Goal: Task Accomplishment & Management: Manage account settings

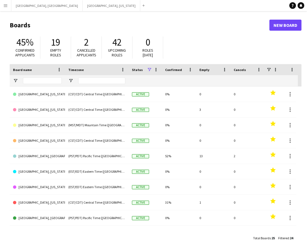
click at [7, 5] on app-icon "Menu" at bounding box center [5, 5] width 4 height 4
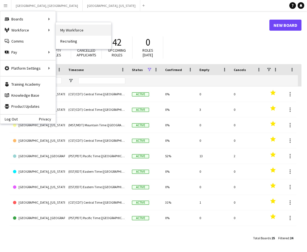
click at [69, 28] on link "My Workforce" at bounding box center [83, 30] width 55 height 11
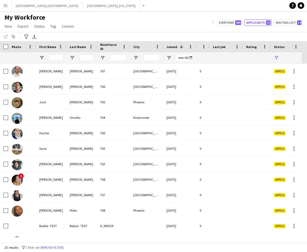
click at [2, 5] on button "Menu" at bounding box center [5, 5] width 11 height 11
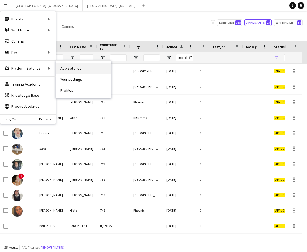
click at [86, 72] on link "App settings" at bounding box center [83, 68] width 55 height 11
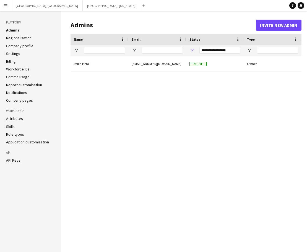
click at [18, 133] on link "Role types" at bounding box center [15, 134] width 18 height 5
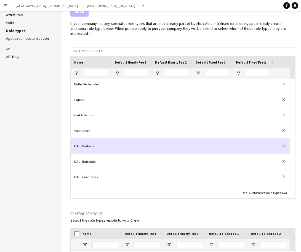
scroll to position [207, 0]
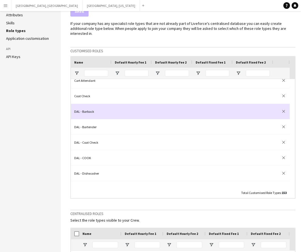
click at [98, 107] on div "DAL - Barback" at bounding box center [91, 111] width 41 height 15
click at [100, 106] on div "DAL - Barback" at bounding box center [91, 111] width 41 height 15
click at [98, 107] on input "**********" at bounding box center [91, 111] width 34 height 15
click at [81, 107] on input "**********" at bounding box center [91, 111] width 34 height 15
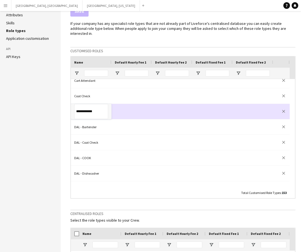
type input "**********"
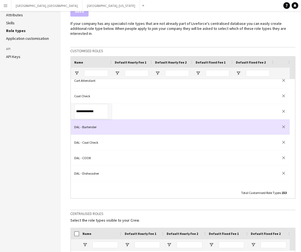
click at [108, 121] on div "DAL - Bartender" at bounding box center [91, 126] width 41 height 15
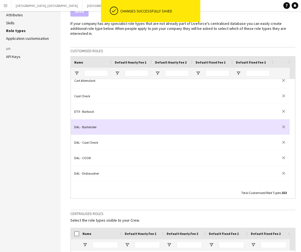
click at [89, 122] on div "DAL - Bartender" at bounding box center [91, 126] width 41 height 15
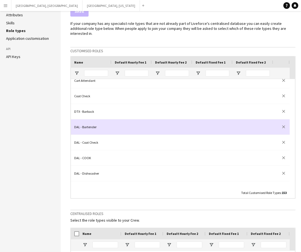
click at [89, 122] on div "DAL - Bartender" at bounding box center [91, 126] width 41 height 15
click at [82, 120] on input "**********" at bounding box center [91, 126] width 34 height 15
type input "**********"
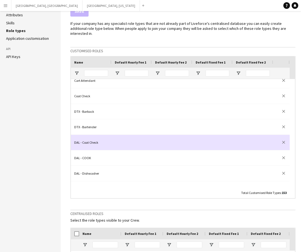
click at [92, 139] on div "DAL - Coat Check" at bounding box center [91, 142] width 41 height 15
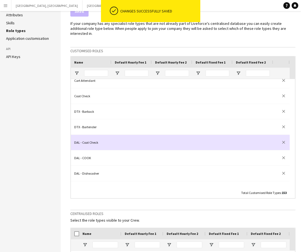
click at [78, 137] on div "DAL - Coat Check" at bounding box center [91, 142] width 41 height 15
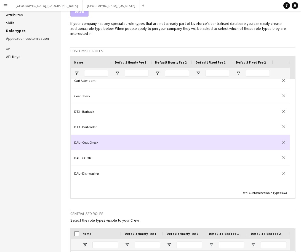
click at [78, 137] on div "DAL - Coat Check" at bounding box center [91, 142] width 41 height 15
click at [81, 138] on input "**********" at bounding box center [91, 142] width 34 height 15
type input "**********"
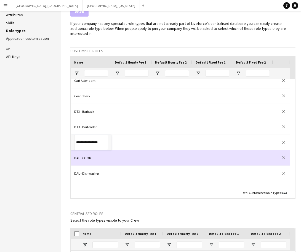
click at [86, 155] on div "DAL - COOK" at bounding box center [91, 157] width 41 height 15
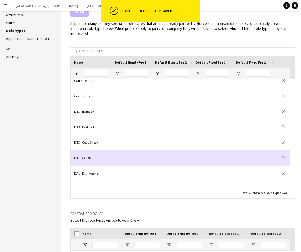
click at [86, 151] on div "DAL - COOK" at bounding box center [91, 157] width 41 height 15
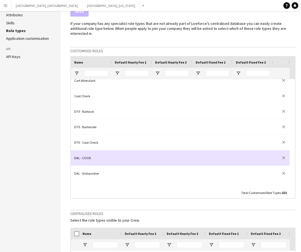
click at [86, 151] on div "DAL - COOK" at bounding box center [91, 157] width 41 height 15
click at [83, 150] on input "**********" at bounding box center [91, 157] width 34 height 15
type input "**********"
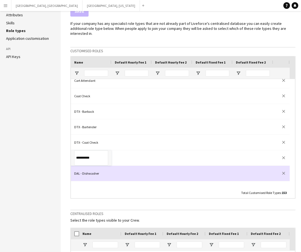
click at [90, 170] on div "DAL - Dishwasher" at bounding box center [91, 173] width 41 height 15
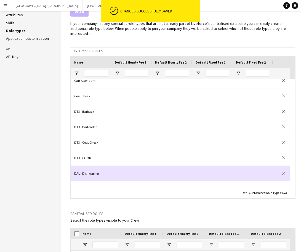
click at [86, 167] on div "DAL - Dishwasher" at bounding box center [91, 173] width 41 height 15
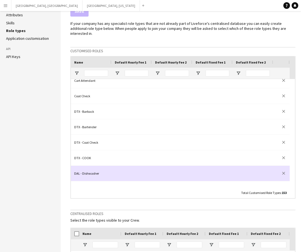
click at [86, 167] on div "DAL - Dishwasher" at bounding box center [91, 173] width 41 height 15
click at [82, 169] on input "**********" at bounding box center [91, 173] width 34 height 15
type input "**********"
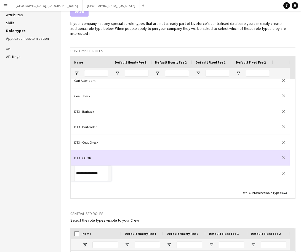
click at [87, 152] on div "DTX - COOK" at bounding box center [91, 157] width 41 height 15
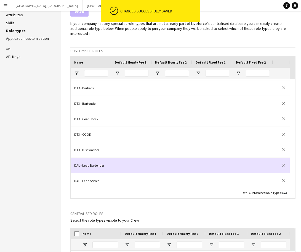
scroll to position [242, 0]
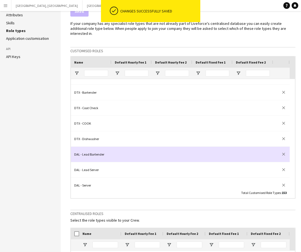
click at [87, 148] on div "DAL - Lead Bartender" at bounding box center [91, 154] width 41 height 15
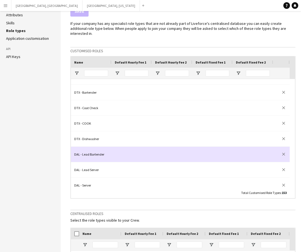
click at [87, 148] on div "DAL - Lead Bartender" at bounding box center [91, 154] width 41 height 15
click at [81, 149] on input "**********" at bounding box center [91, 154] width 34 height 15
type input "**********"
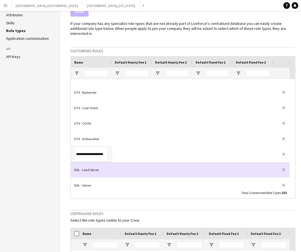
click at [94, 162] on div "DAL - Lead Server" at bounding box center [91, 169] width 41 height 15
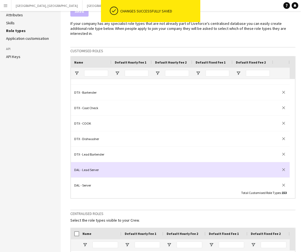
click at [82, 165] on div "DAL - Lead Server" at bounding box center [91, 169] width 41 height 15
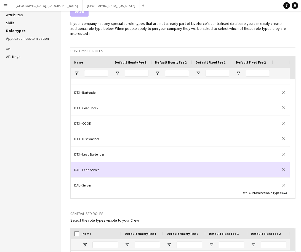
click at [82, 165] on div "DAL - Lead Server" at bounding box center [91, 169] width 41 height 15
click at [81, 162] on input "**********" at bounding box center [91, 169] width 34 height 15
type input "**********"
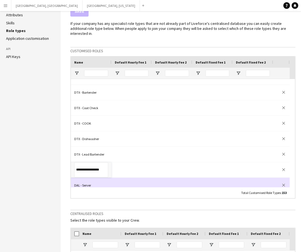
click at [87, 181] on div "DAL - Server" at bounding box center [91, 185] width 41 height 15
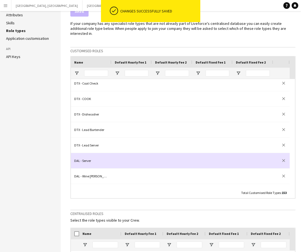
scroll to position [276, 0]
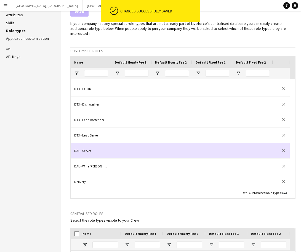
click at [85, 144] on div "DAL - Server" at bounding box center [91, 150] width 41 height 15
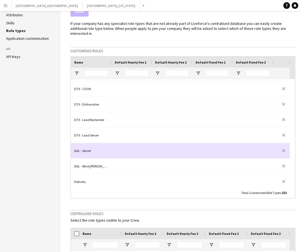
click at [85, 144] on div "DAL - Server" at bounding box center [91, 150] width 41 height 15
click at [81, 143] on input "**********" at bounding box center [91, 150] width 34 height 15
type input "**********"
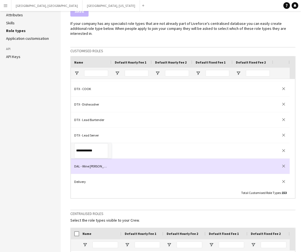
click at [81, 160] on div "DAL - Wine Steward" at bounding box center [91, 166] width 41 height 15
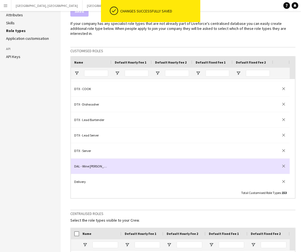
click at [80, 160] on div "DAL - Wine Steward" at bounding box center [91, 166] width 41 height 15
click at [80, 159] on div "DAL - Wine Steward" at bounding box center [91, 166] width 41 height 15
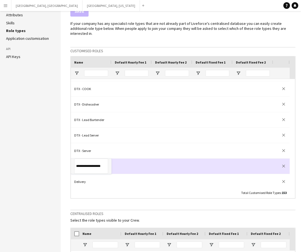
click at [82, 160] on input "**********" at bounding box center [91, 166] width 34 height 15
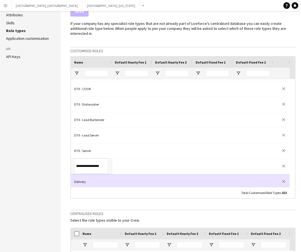
type input "**********"
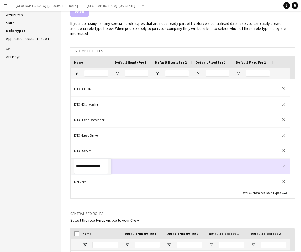
click at [125, 159] on div at bounding box center [132, 166] width 40 height 15
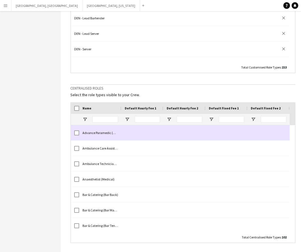
scroll to position [0, 0]
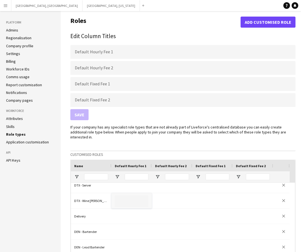
click at [150, 119] on div "Save" at bounding box center [182, 114] width 225 height 11
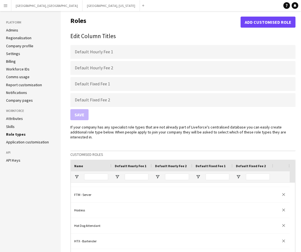
click at [123, 114] on div "Save" at bounding box center [182, 114] width 225 height 11
click at [167, 39] on h2 "Edit Column Titles" at bounding box center [182, 36] width 225 height 9
click at [167, 32] on h2 "Edit Column Titles" at bounding box center [182, 36] width 225 height 9
click at [79, 115] on div "Save" at bounding box center [182, 114] width 225 height 11
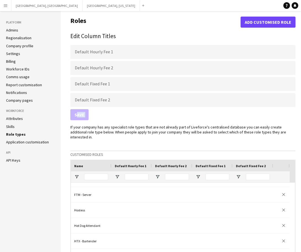
click at [79, 115] on div "Save" at bounding box center [182, 114] width 225 height 11
click at [80, 115] on div "Save" at bounding box center [182, 114] width 225 height 11
click at [30, 1] on button "Los Angeles, CA Close" at bounding box center [46, 5] width 71 height 11
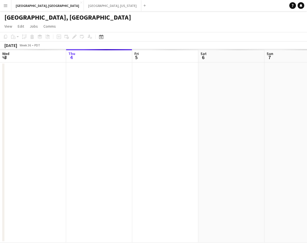
click at [5, 7] on app-icon "Menu" at bounding box center [5, 5] width 4 height 4
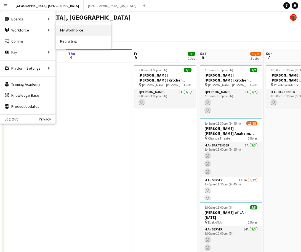
click at [69, 31] on link "My Workforce" at bounding box center [83, 30] width 55 height 11
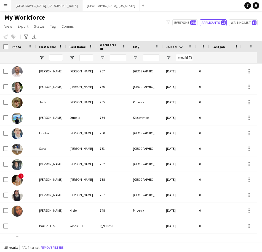
click at [29, 4] on button "Los Angeles, CA Close" at bounding box center [46, 5] width 71 height 11
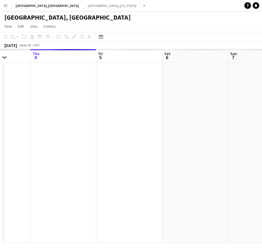
drag, startPoint x: 191, startPoint y: 141, endPoint x: 19, endPoint y: 205, distance: 183.0
click at [3, 217] on div "Mon 1 Tue 2 Wed 3 Thu 4 Fri 5 Sat 6 Sun 7 Mon 8 Tue 9" at bounding box center [131, 145] width 262 height 193
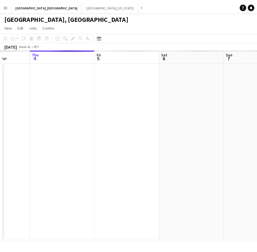
scroll to position [0, 183]
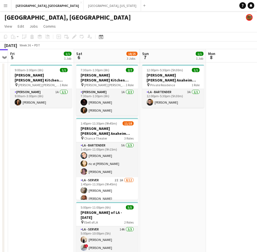
drag, startPoint x: 119, startPoint y: 153, endPoint x: 179, endPoint y: 146, distance: 60.1
click at [179, 146] on app-calendar-viewport "Wed 3 Thu 4 Fri 5 1/1 1 Job Sat 6 18/25 3 Jobs Sun 7 1/1 1 Job Mon 8 Tue 9 Wed …" at bounding box center [128, 172] width 257 height 246
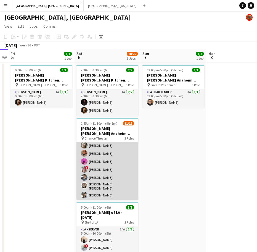
click at [112, 171] on app-card-role "LA - Server 2I 1A 8/12 1:45pm-11:30pm (9h45m) Alyssa Woods Monserrat Gutierrez …" at bounding box center [108, 186] width 62 height 109
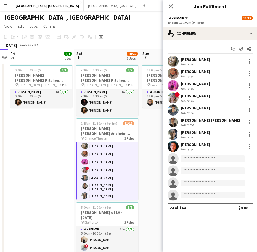
scroll to position [46, 0]
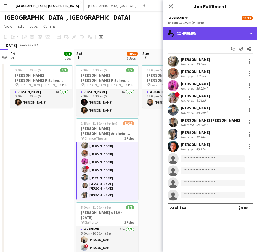
click at [224, 34] on div "single-neutral-actions-check-2 Confirmed" at bounding box center [210, 33] width 94 height 13
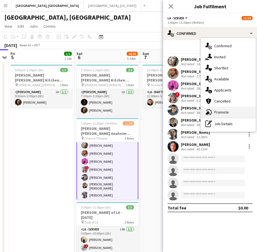
click at [222, 110] on span "Promote" at bounding box center [221, 112] width 15 height 5
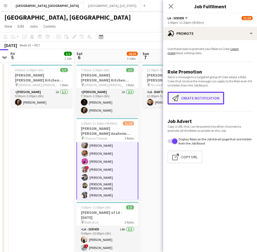
click at [191, 100] on button "Create notification Create notification" at bounding box center [196, 98] width 57 height 13
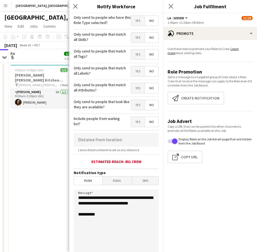
click at [131, 18] on span "Yes" at bounding box center [138, 21] width 14 height 10
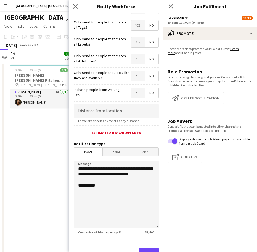
scroll to position [52, 0]
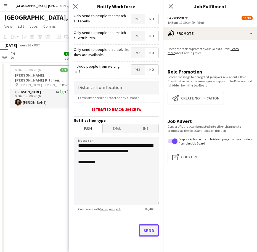
click at [139, 234] on button "Send" at bounding box center [149, 230] width 20 height 12
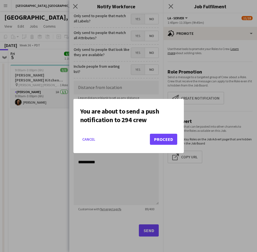
click at [155, 133] on mat-dialog-actions "Cancel Proceed" at bounding box center [128, 141] width 97 height 23
click at [158, 136] on button "Proceed" at bounding box center [163, 139] width 27 height 11
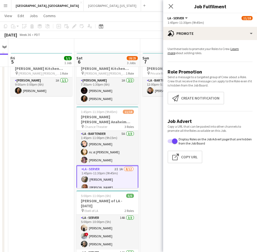
scroll to position [0, 0]
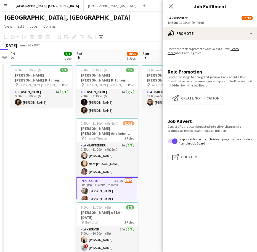
click at [120, 20] on div "[GEOGRAPHIC_DATA], [GEOGRAPHIC_DATA]" at bounding box center [128, 16] width 257 height 10
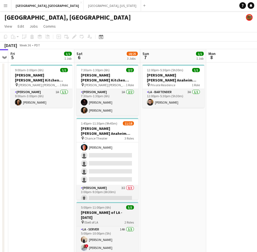
scroll to position [114, 0]
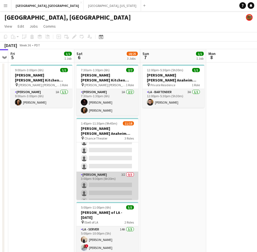
click at [103, 178] on app-card-role "LA - Cook 3I 0/3 3:00pm-9:30pm (6h30m) single-neutral-actions single-neutral-ac…" at bounding box center [108, 189] width 62 height 35
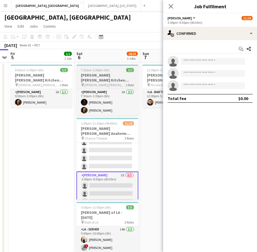
click at [87, 83] on span "Sally Ann Catering" at bounding box center [105, 85] width 41 height 4
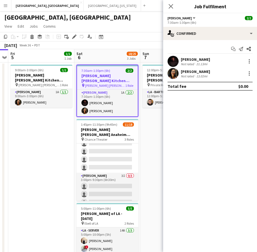
click at [75, 38] on icon "Edit" at bounding box center [74, 37] width 4 height 4
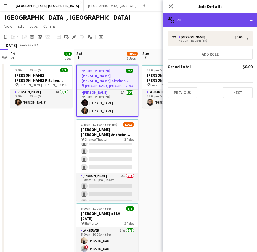
click at [211, 19] on div "multiple-users-add Roles" at bounding box center [210, 19] width 94 height 13
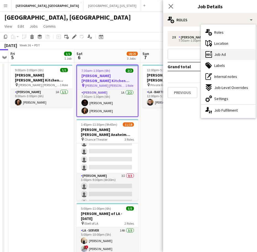
click at [221, 56] on span "Job Ad" at bounding box center [220, 54] width 12 height 5
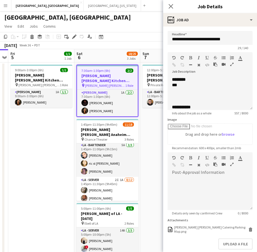
scroll to position [0, 0]
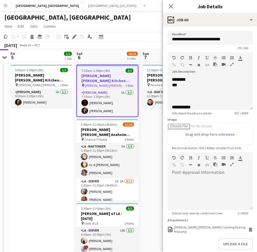
click at [107, 16] on div "[GEOGRAPHIC_DATA], [GEOGRAPHIC_DATA]" at bounding box center [128, 16] width 257 height 10
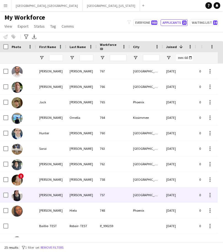
click at [64, 198] on div "[PERSON_NAME]" at bounding box center [51, 194] width 30 height 15
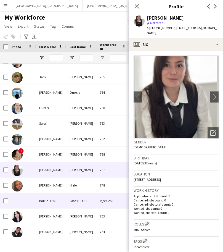
scroll to position [35, 0]
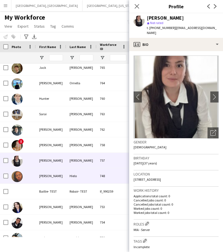
click at [92, 172] on div "Hielo" at bounding box center [81, 175] width 30 height 15
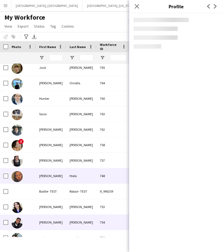
click at [79, 225] on div "[PERSON_NAME]" at bounding box center [81, 222] width 30 height 15
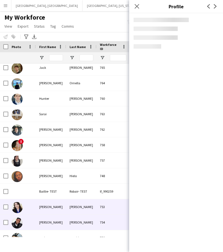
click at [82, 207] on div "[PERSON_NAME]" at bounding box center [81, 206] width 30 height 15
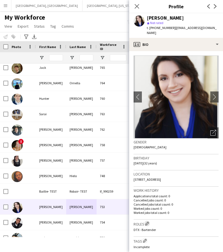
click at [147, 222] on app-icon "Edit crew company roles" at bounding box center [147, 224] width 4 height 4
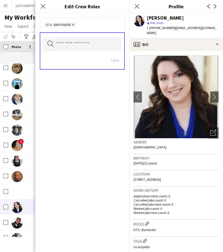
click at [88, 36] on div "Search by role type Save" at bounding box center [82, 50] width 85 height 37
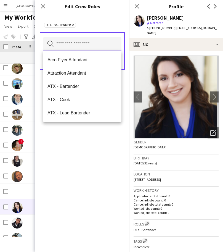
click at [86, 40] on input "text" at bounding box center [82, 44] width 78 height 14
type input "*"
drag, startPoint x: 82, startPoint y: 180, endPoint x: 105, endPoint y: 130, distance: 55.3
click at [85, 178] on div "DTX - Bartender Remove Search by role type Save" at bounding box center [82, 132] width 94 height 239
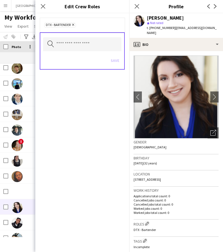
click at [136, 4] on icon "Close pop-in" at bounding box center [137, 6] width 4 height 4
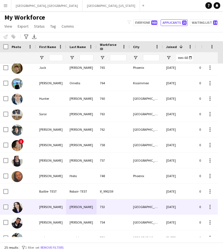
scroll to position [104, 0]
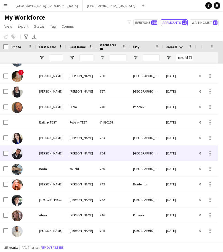
click at [81, 155] on div "[PERSON_NAME]" at bounding box center [81, 153] width 30 height 15
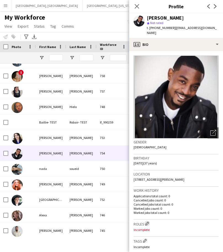
click at [147, 222] on app-icon "Edit crew company roles" at bounding box center [147, 224] width 4 height 4
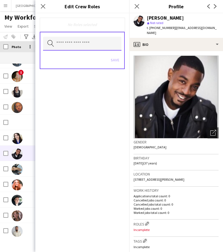
click at [98, 39] on input "text" at bounding box center [82, 44] width 78 height 14
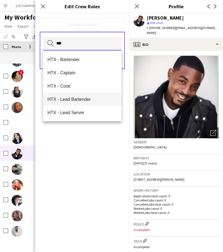
scroll to position [13, 0]
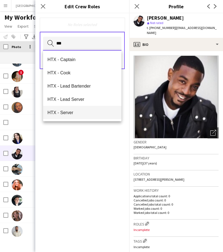
type input "***"
click at [79, 110] on span "HTX - Server" at bounding box center [83, 112] width 70 height 5
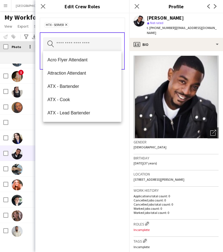
click at [71, 150] on div "HTX - Server Remove Search by role type Save" at bounding box center [82, 132] width 94 height 239
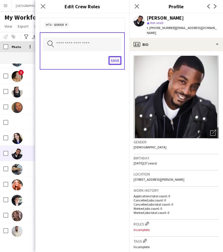
click at [119, 59] on button "Save" at bounding box center [115, 60] width 13 height 9
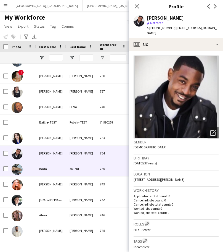
click at [68, 163] on div "soueid" at bounding box center [81, 168] width 30 height 15
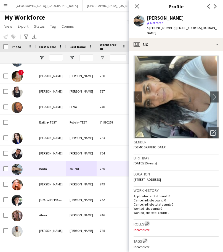
click at [149, 222] on app-icon "Edit crew company roles" at bounding box center [147, 224] width 4 height 4
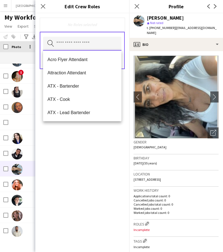
click at [78, 45] on input "text" at bounding box center [82, 44] width 78 height 14
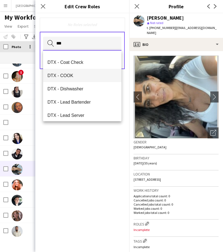
scroll to position [35, 0]
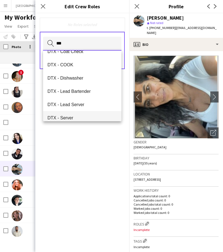
type input "***"
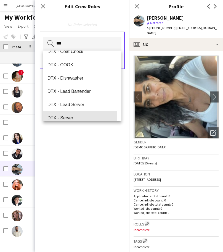
click at [79, 115] on span "DTX - Server" at bounding box center [83, 117] width 70 height 5
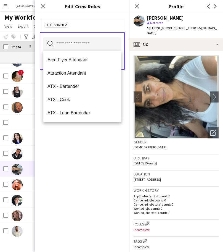
drag, startPoint x: 78, startPoint y: 161, endPoint x: 85, endPoint y: 154, distance: 10.2
click at [78, 161] on div "DTX - Server Remove Search by role type Save" at bounding box center [82, 132] width 94 height 239
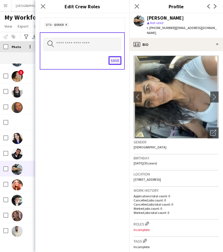
click at [112, 60] on button "Save" at bounding box center [115, 60] width 13 height 9
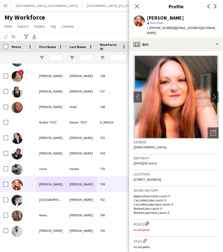
click at [149, 222] on app-icon "Edit crew company roles" at bounding box center [147, 224] width 4 height 4
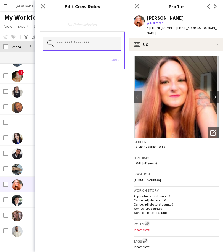
click at [100, 47] on input "text" at bounding box center [82, 44] width 78 height 14
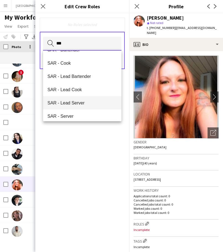
scroll to position [13, 0]
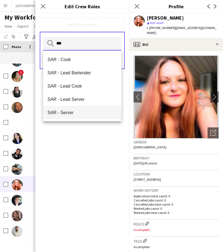
type input "***"
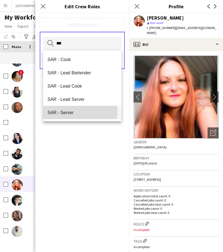
click at [80, 112] on span "SAR - Server" at bounding box center [83, 112] width 70 height 5
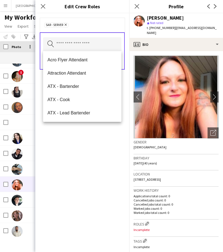
click at [73, 140] on div "SAR - Server Remove Search by role type Save" at bounding box center [82, 132] width 94 height 239
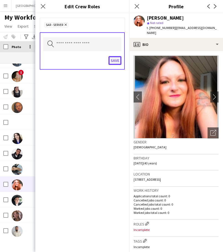
click at [113, 64] on button "Save" at bounding box center [115, 60] width 13 height 9
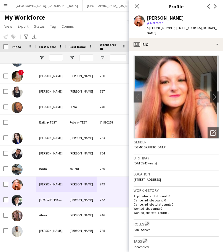
click at [75, 194] on div "[PERSON_NAME]" at bounding box center [81, 199] width 30 height 15
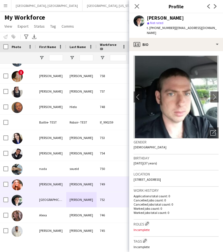
click at [89, 187] on div "[PERSON_NAME]" at bounding box center [81, 184] width 30 height 15
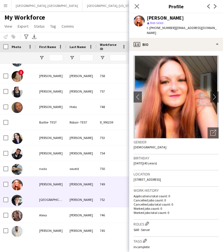
click at [83, 201] on div "[PERSON_NAME]" at bounding box center [81, 199] width 30 height 15
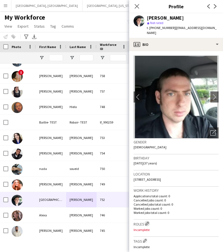
click at [146, 222] on app-icon "Edit crew company roles" at bounding box center [147, 224] width 4 height 4
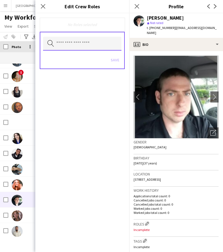
click at [88, 41] on input "text" at bounding box center [82, 44] width 78 height 14
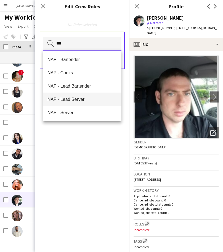
type input "***"
click at [72, 115] on mat-option "NAP - Server" at bounding box center [82, 112] width 78 height 13
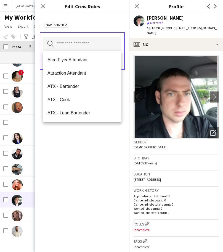
drag, startPoint x: 81, startPoint y: 147, endPoint x: 84, endPoint y: 141, distance: 6.5
click at [82, 147] on div "NAP - Server Remove Search by role type Save" at bounding box center [82, 132] width 94 height 239
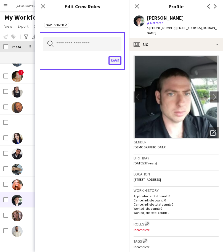
click at [114, 62] on button "Save" at bounding box center [115, 60] width 13 height 9
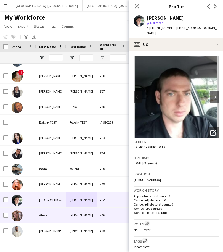
click at [98, 211] on div "746" at bounding box center [113, 214] width 33 height 15
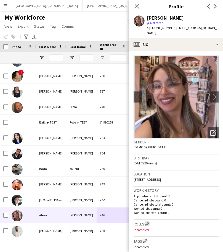
click at [147, 222] on app-icon "Edit crew company roles" at bounding box center [147, 224] width 4 height 4
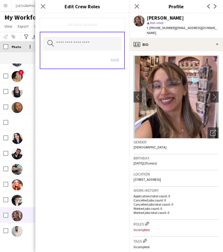
drag, startPoint x: 74, startPoint y: 51, endPoint x: 74, endPoint y: 44, distance: 7.7
click at [74, 51] on div "Search by role type Save" at bounding box center [82, 50] width 85 height 37
click at [73, 42] on input "text" at bounding box center [82, 44] width 78 height 14
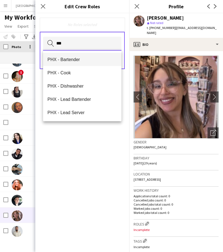
type input "***"
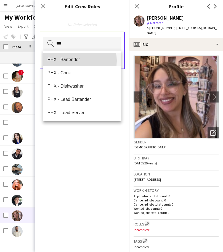
click at [67, 61] on span "PHX - Bartender" at bounding box center [83, 59] width 70 height 5
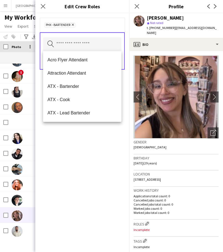
drag, startPoint x: 92, startPoint y: 153, endPoint x: 110, endPoint y: 94, distance: 62.0
click at [94, 149] on div "PHX - Bartender Remove Search by role type Save" at bounding box center [82, 132] width 94 height 239
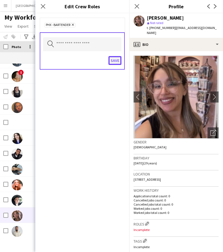
click at [117, 60] on button "Save" at bounding box center [115, 60] width 13 height 9
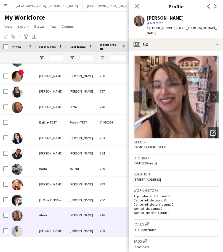
click at [58, 230] on div "[PERSON_NAME]" at bounding box center [51, 230] width 30 height 15
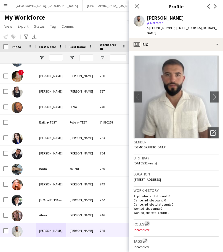
click at [149, 222] on app-icon "Edit crew company roles" at bounding box center [147, 224] width 4 height 4
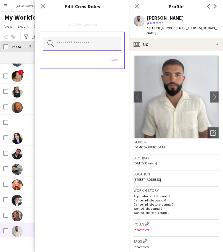
click at [85, 46] on input "text" at bounding box center [82, 44] width 78 height 14
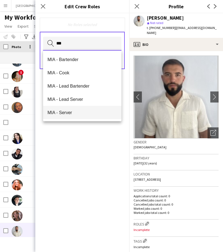
type input "***"
click at [68, 112] on span "MIA - Server" at bounding box center [83, 112] width 70 height 5
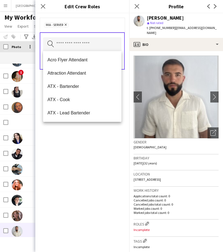
drag, startPoint x: 91, startPoint y: 148, endPoint x: 115, endPoint y: 107, distance: 47.2
click at [92, 147] on div "MIA - Server Remove Search by role type Save" at bounding box center [82, 132] width 94 height 239
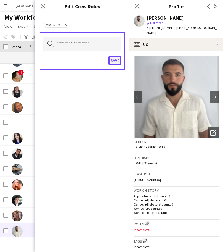
click at [116, 62] on button "Save" at bounding box center [115, 60] width 13 height 9
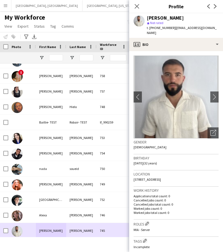
scroll to position [138, 0]
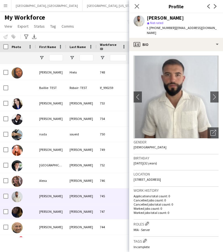
click at [61, 212] on div "[PERSON_NAME]" at bounding box center [51, 211] width 30 height 15
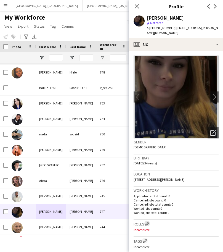
click at [149, 222] on app-icon "Edit crew company roles" at bounding box center [147, 224] width 4 height 4
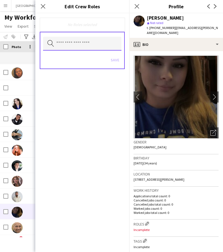
click at [99, 44] on input "text" at bounding box center [82, 44] width 78 height 14
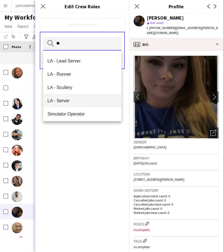
scroll to position [119, 0]
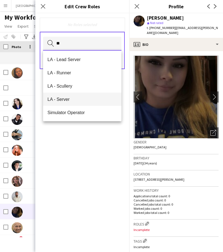
type input "**"
click at [67, 100] on span "LA - Server" at bounding box center [83, 99] width 70 height 5
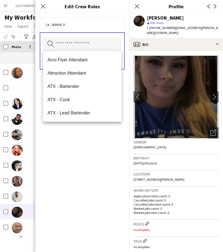
drag, startPoint x: 94, startPoint y: 150, endPoint x: 94, endPoint y: 147, distance: 2.9
click at [94, 149] on div "LA - Server Remove Search by role type Save" at bounding box center [82, 132] width 94 height 239
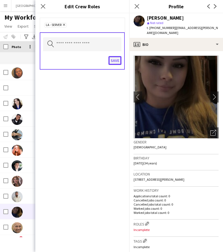
click at [115, 62] on button "Save" at bounding box center [115, 60] width 13 height 9
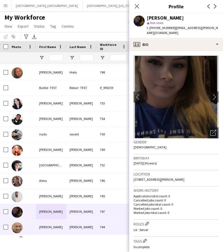
click at [71, 228] on div "[PERSON_NAME]" at bounding box center [81, 226] width 30 height 15
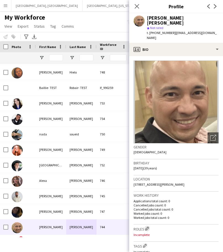
click at [148, 226] on app-icon "Edit crew company roles" at bounding box center [147, 228] width 4 height 4
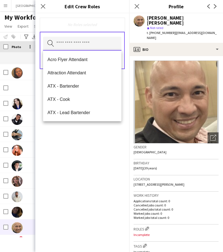
click at [84, 40] on input "text" at bounding box center [82, 44] width 78 height 14
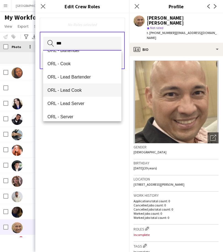
scroll to position [13, 0]
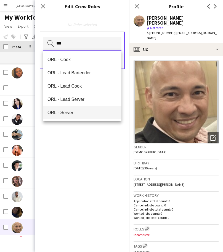
type input "***"
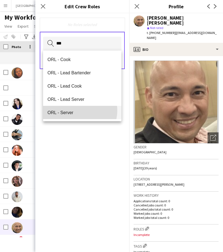
click at [79, 110] on span "ORL - Server" at bounding box center [83, 112] width 70 height 5
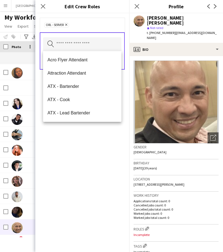
click at [77, 142] on div "ORL - Server Remove Search by role type Save" at bounding box center [82, 132] width 94 height 239
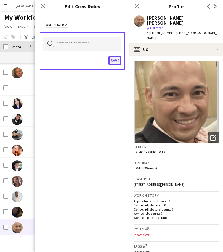
click at [117, 59] on button "Save" at bounding box center [115, 60] width 13 height 9
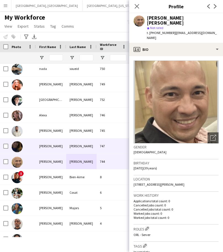
scroll to position [207, 0]
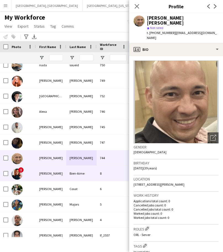
click at [100, 169] on div "8" at bounding box center [113, 173] width 33 height 15
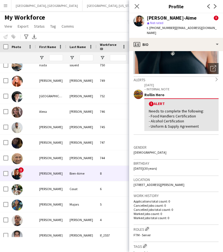
scroll to position [104, 0]
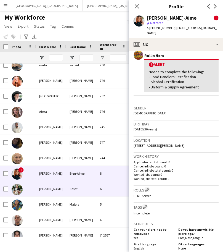
click at [71, 187] on div "Cosat" at bounding box center [81, 188] width 30 height 15
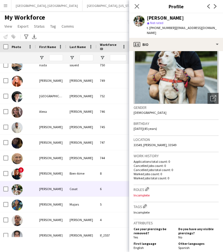
scroll to position [0, 0]
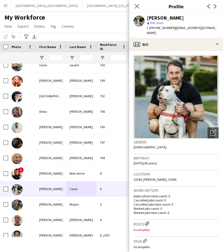
click at [149, 222] on app-icon "Edit crew company roles" at bounding box center [147, 224] width 4 height 4
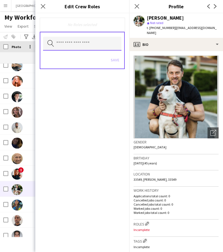
click at [67, 42] on input "text" at bounding box center [82, 44] width 78 height 14
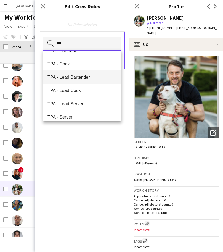
scroll to position [13, 0]
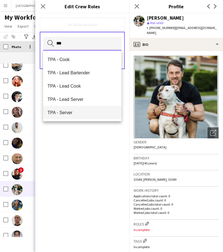
type input "***"
click at [81, 115] on span "TPA - Server" at bounding box center [83, 112] width 70 height 5
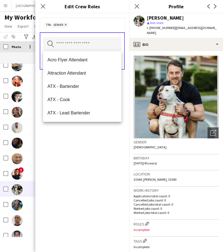
drag, startPoint x: 82, startPoint y: 138, endPoint x: 120, endPoint y: 112, distance: 46.6
click at [82, 139] on div "TPA - Server Remove Search by role type Save" at bounding box center [82, 132] width 94 height 239
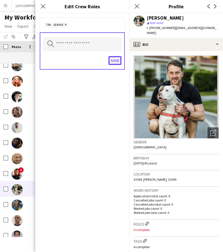
click at [115, 63] on button "Save" at bounding box center [115, 60] width 13 height 9
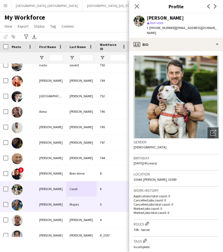
click at [78, 203] on div "Majors" at bounding box center [81, 204] width 30 height 15
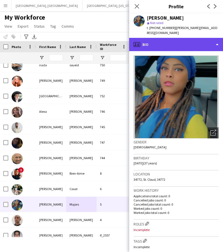
click at [159, 38] on div "profile Bio" at bounding box center [176, 44] width 94 height 13
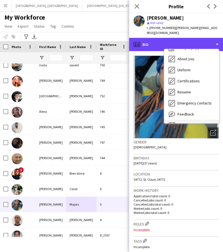
scroll to position [30, 0]
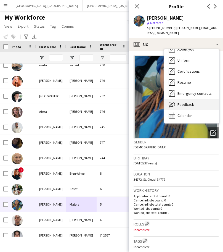
click at [190, 99] on div "Feedback Feedback" at bounding box center [191, 104] width 55 height 11
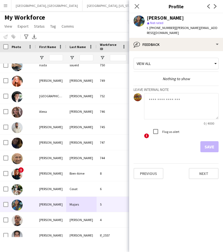
click at [170, 126] on div "Flag as alert" at bounding box center [164, 131] width 29 height 11
click at [177, 99] on textarea at bounding box center [181, 106] width 75 height 26
type textarea "**********"
click at [215, 142] on button "Save" at bounding box center [210, 146] width 18 height 11
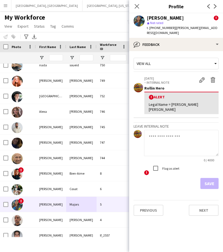
click at [155, 200] on div "Previous Next" at bounding box center [176, 208] width 85 height 16
click at [158, 205] on button "Previous" at bounding box center [149, 210] width 30 height 11
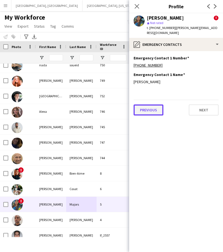
click at [159, 104] on button "Previous" at bounding box center [149, 109] width 30 height 11
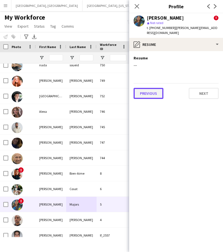
click at [154, 89] on button "Previous" at bounding box center [149, 93] width 30 height 11
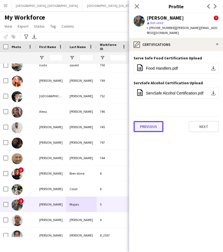
click at [149, 121] on button "Previous" at bounding box center [149, 126] width 30 height 11
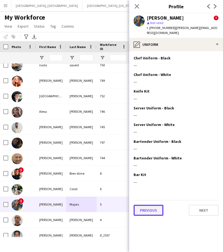
click at [152, 207] on button "Previous" at bounding box center [149, 210] width 30 height 11
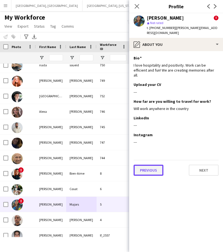
click at [154, 165] on button "Previous" at bounding box center [149, 170] width 30 height 11
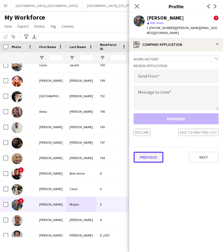
click at [154, 154] on button "Previous" at bounding box center [149, 157] width 30 height 11
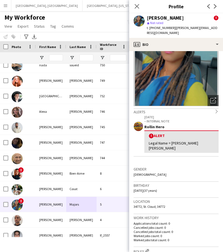
scroll to position [69, 0]
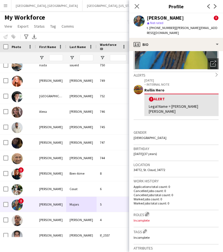
click at [149, 212] on app-icon "Edit crew company roles" at bounding box center [147, 214] width 4 height 4
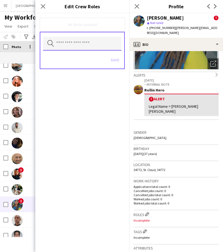
click at [78, 44] on input "text" at bounding box center [82, 44] width 78 height 14
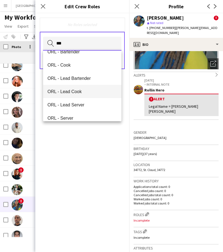
scroll to position [13, 0]
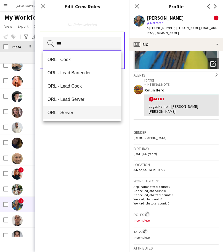
type input "***"
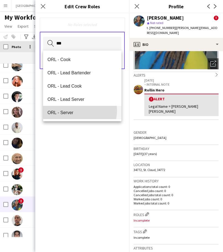
click at [76, 110] on span "ORL - Server" at bounding box center [83, 112] width 70 height 5
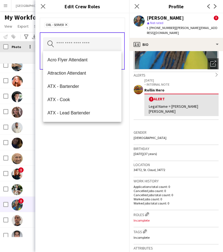
click at [80, 164] on div "ORL - Server Remove Search by role type Save" at bounding box center [82, 132] width 94 height 239
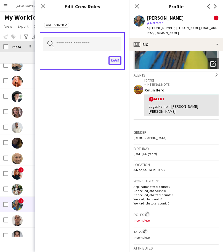
click at [119, 63] on button "Save" at bounding box center [115, 60] width 13 height 9
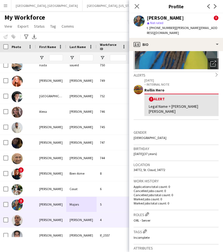
click at [66, 220] on div "[PERSON_NAME]" at bounding box center [81, 219] width 30 height 15
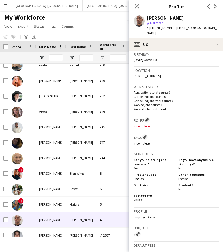
scroll to position [0, 0]
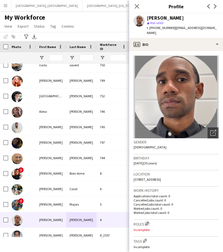
click at [148, 222] on app-icon "Edit crew company roles" at bounding box center [147, 224] width 4 height 4
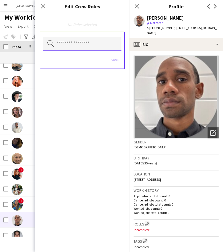
click at [76, 47] on input "text" at bounding box center [82, 44] width 78 height 14
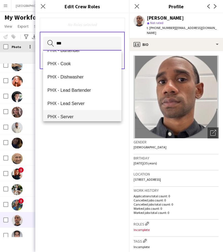
scroll to position [13, 0]
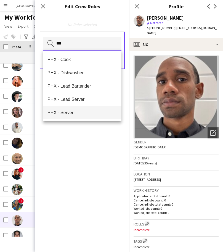
type input "***"
click at [83, 112] on span "PHX - Server" at bounding box center [83, 112] width 70 height 5
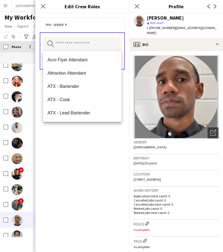
click at [87, 147] on div "PHX - Server Remove Search by role type Save" at bounding box center [82, 132] width 94 height 239
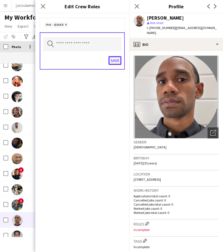
click at [111, 62] on button "Save" at bounding box center [115, 60] width 13 height 9
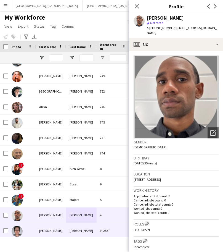
scroll to position [213, 0]
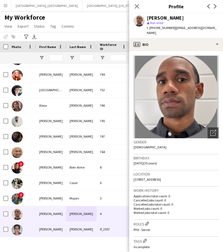
click at [68, 228] on div "[PERSON_NAME]" at bounding box center [81, 229] width 30 height 15
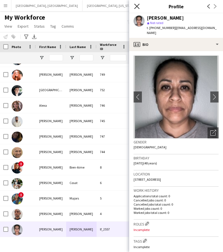
click at [135, 7] on icon "Close pop-in" at bounding box center [136, 6] width 5 height 5
